Goal: Find specific page/section: Find specific page/section

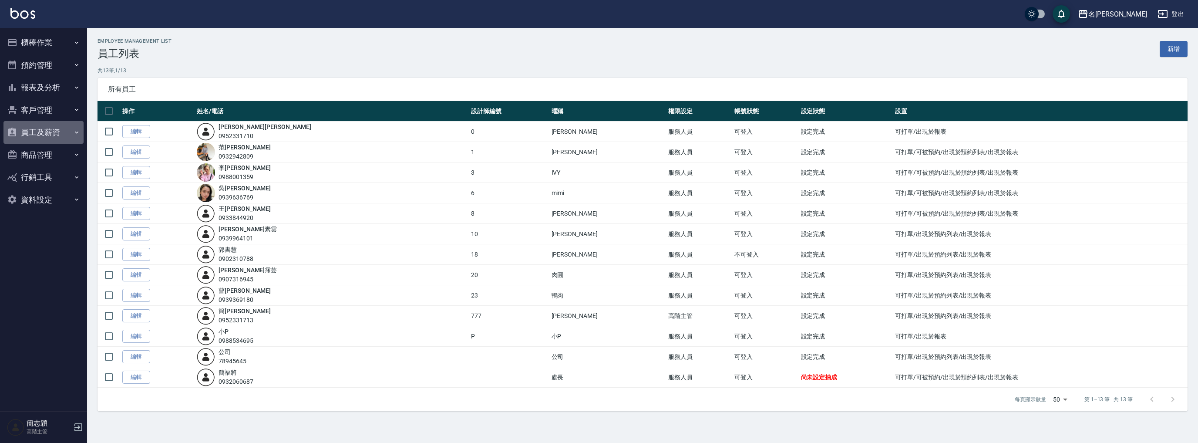
click at [57, 132] on button "員工及薪資" at bounding box center [43, 132] width 80 height 23
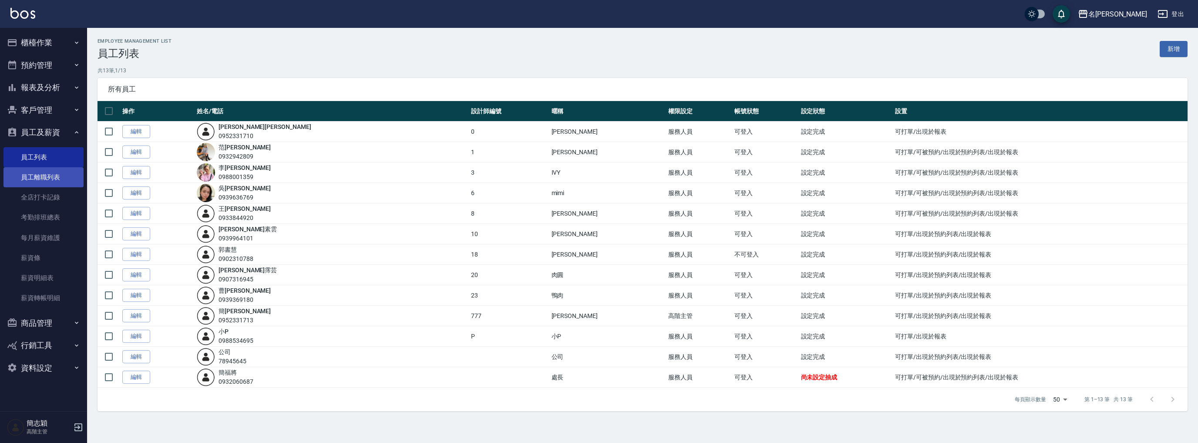
click at [42, 174] on link "員工離職列表" at bounding box center [43, 177] width 80 height 20
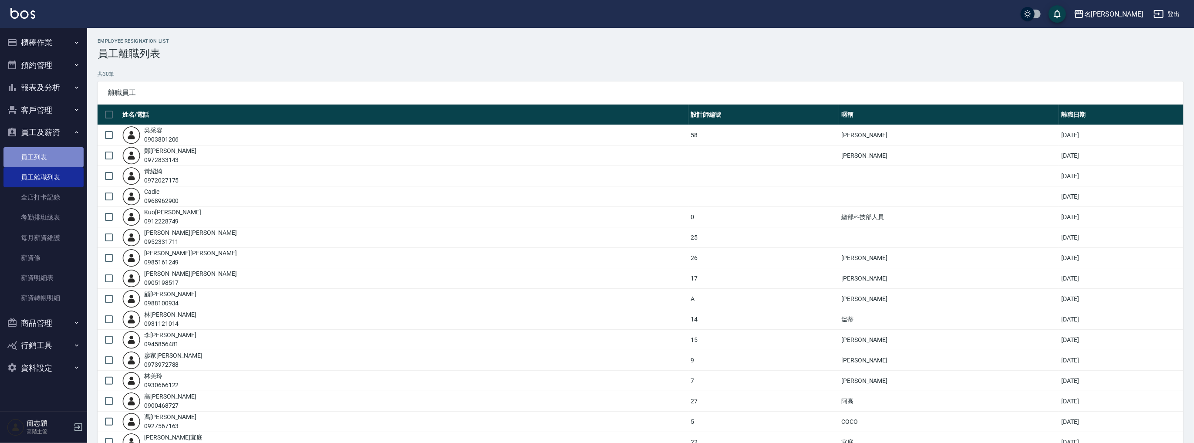
click at [47, 158] on link "員工列表" at bounding box center [43, 157] width 80 height 20
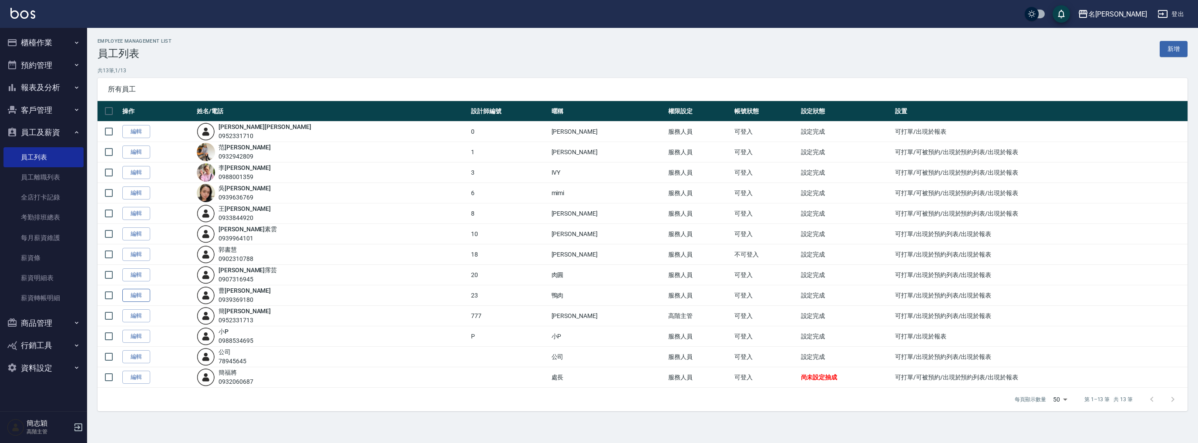
click at [141, 293] on link "編輯" at bounding box center [136, 295] width 28 height 13
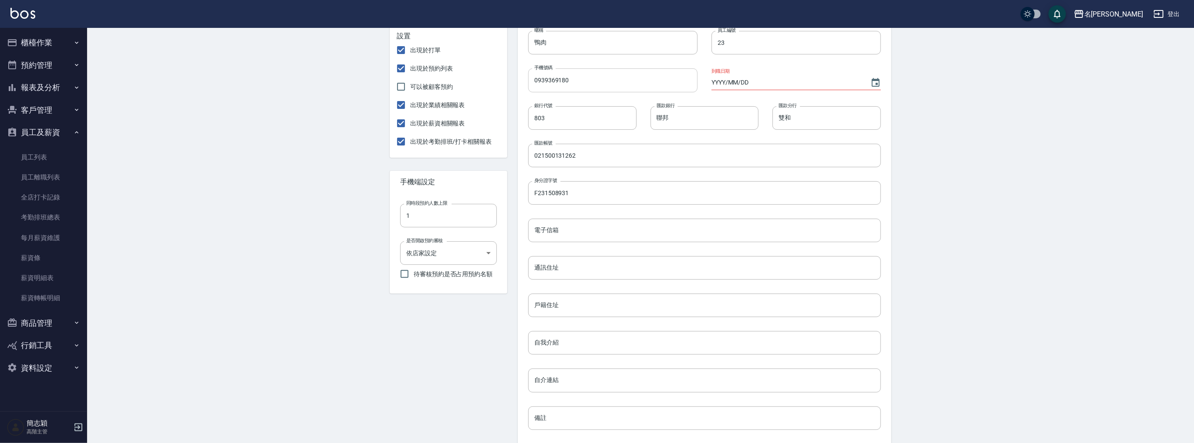
scroll to position [244, 0]
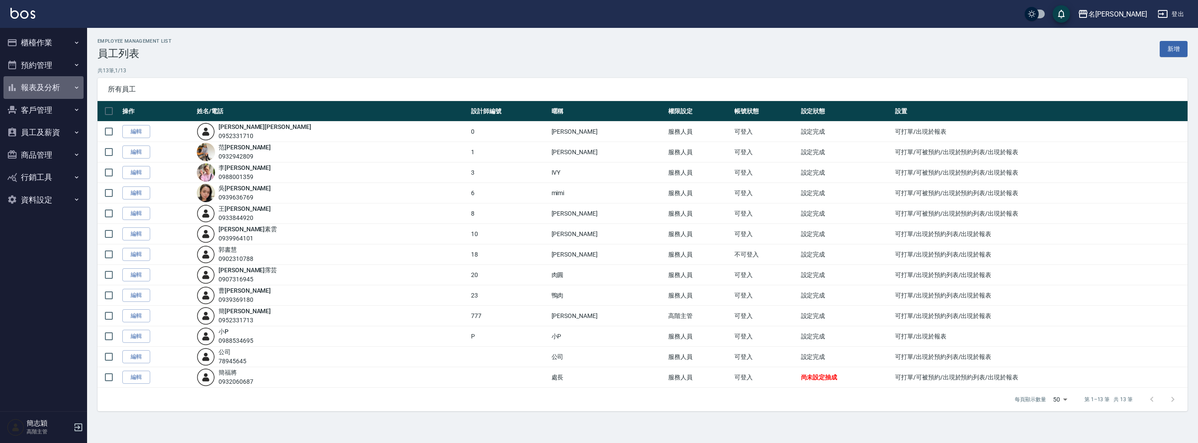
click at [35, 85] on button "報表及分析" at bounding box center [43, 87] width 80 height 23
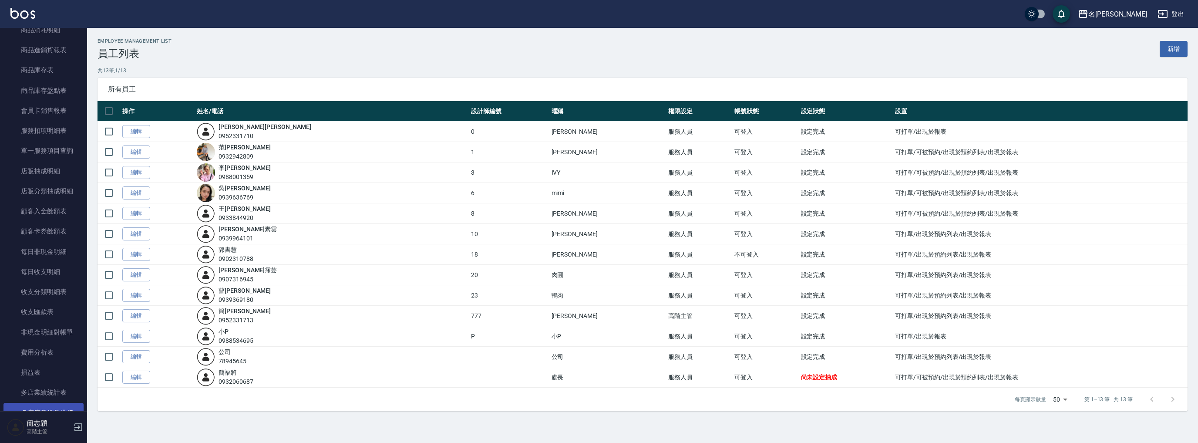
scroll to position [683, 0]
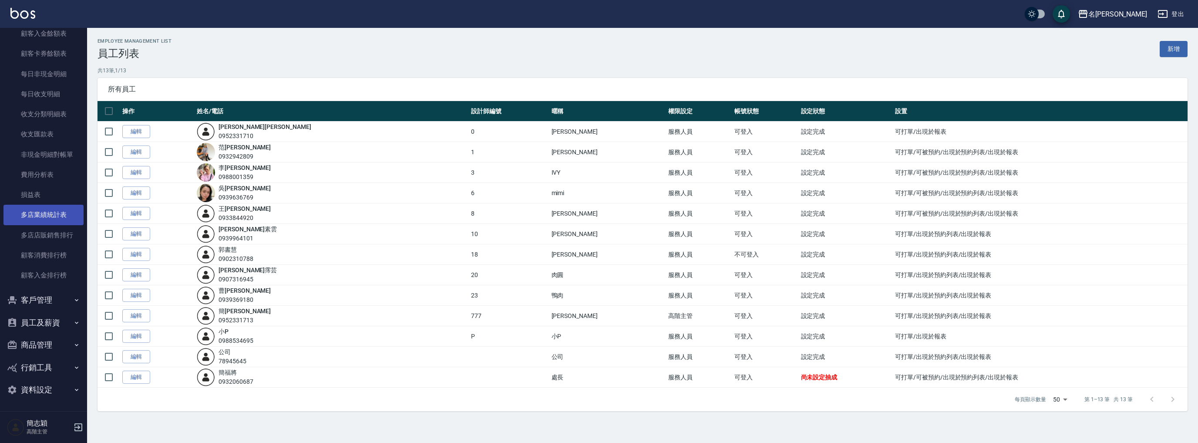
click at [47, 215] on link "多店業績統計表" at bounding box center [43, 215] width 80 height 20
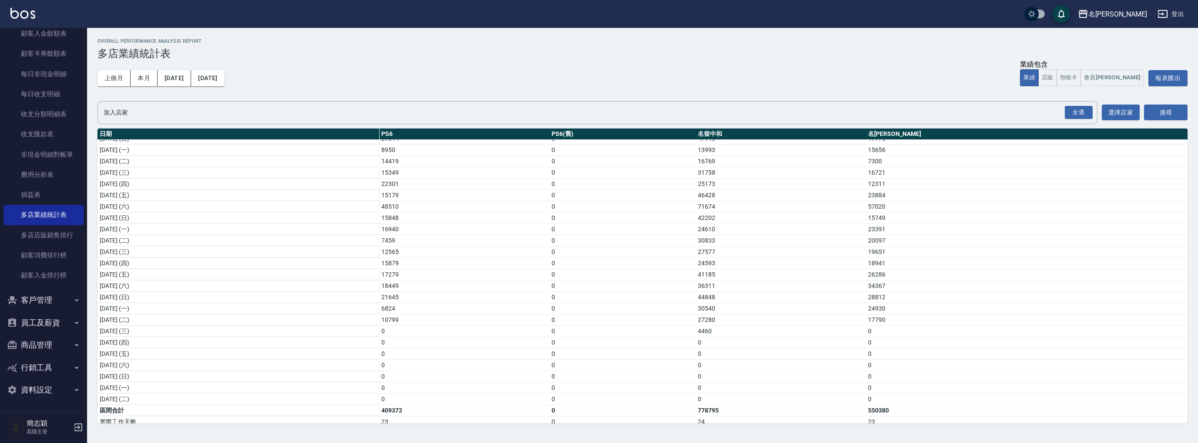
scroll to position [104, 0]
